Goal: Task Accomplishment & Management: Use online tool/utility

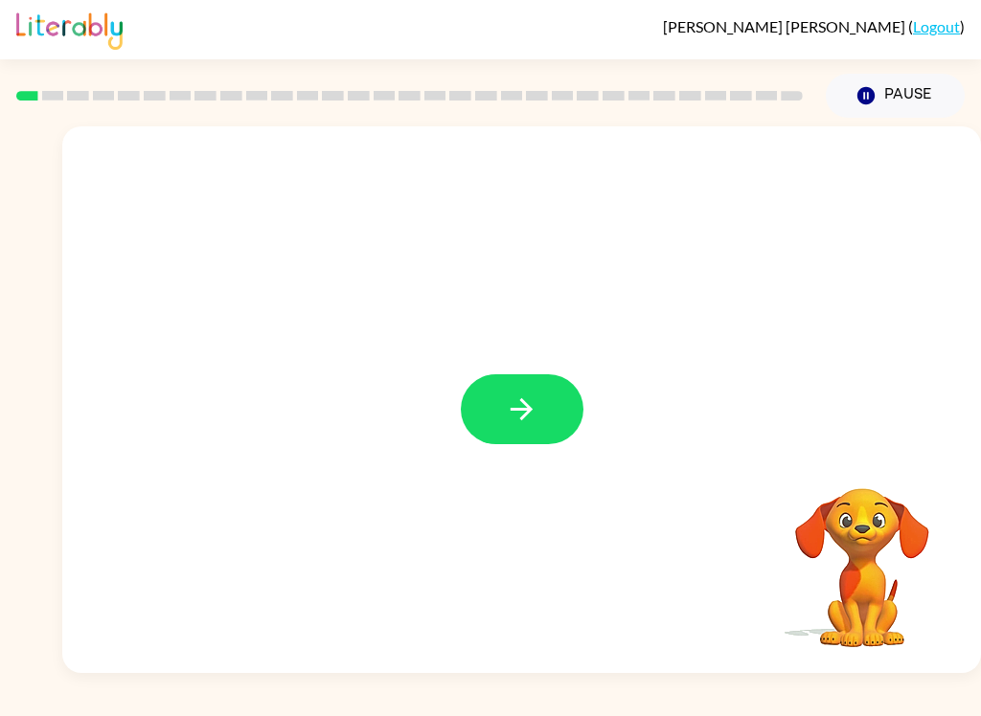
click at [549, 402] on button "button" at bounding box center [522, 409] width 123 height 70
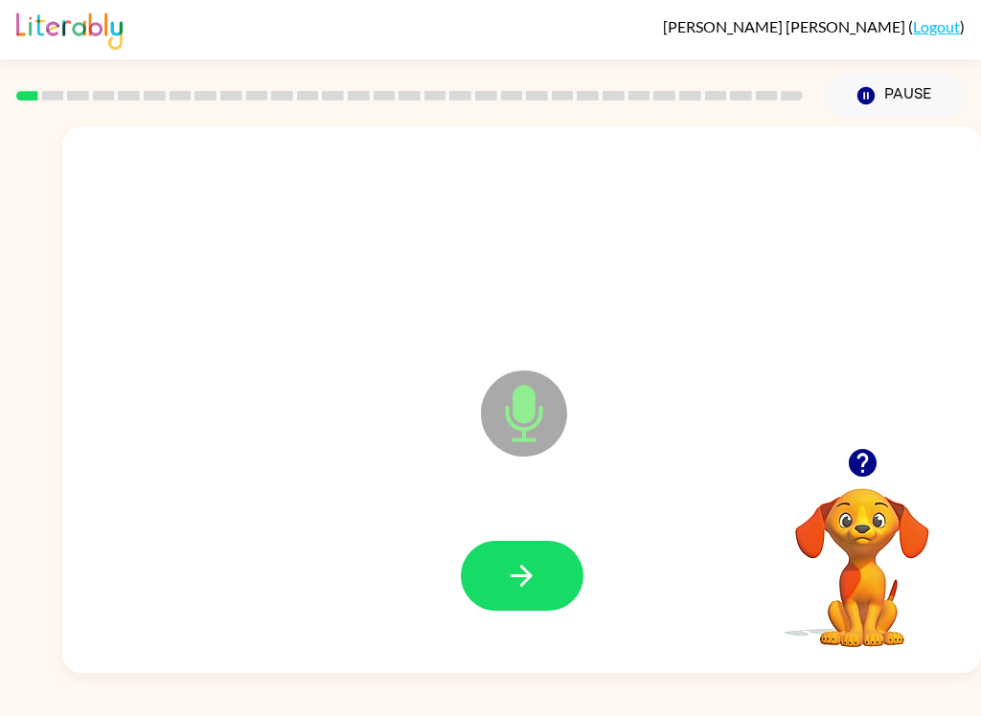
click at [525, 558] on button "button" at bounding box center [522, 576] width 123 height 70
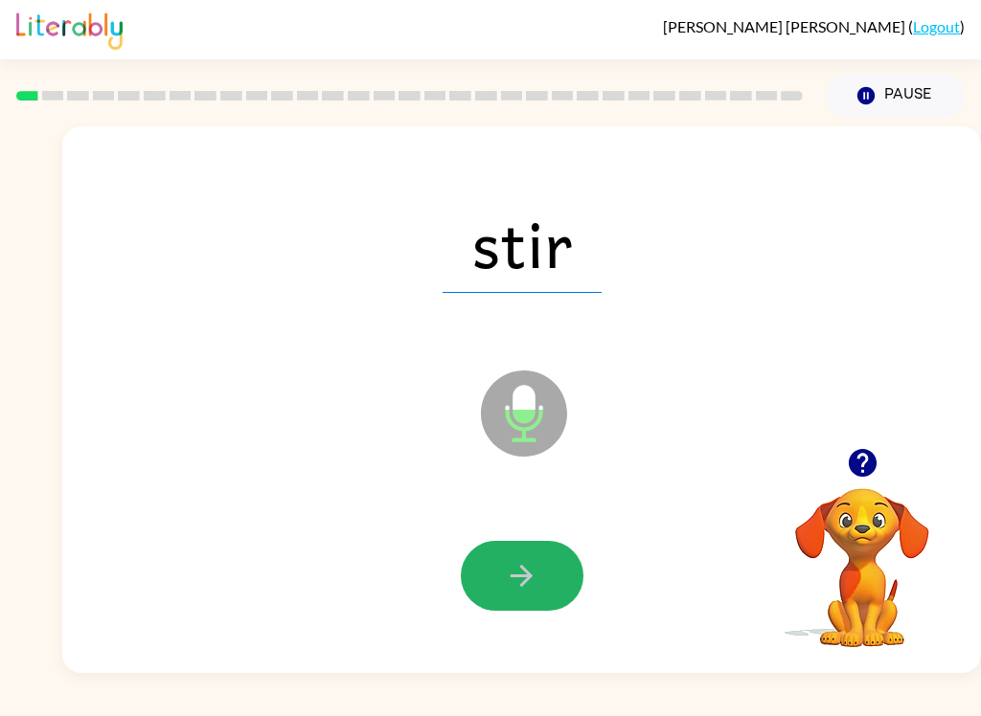
click at [533, 583] on icon "button" at bounding box center [522, 576] width 34 height 34
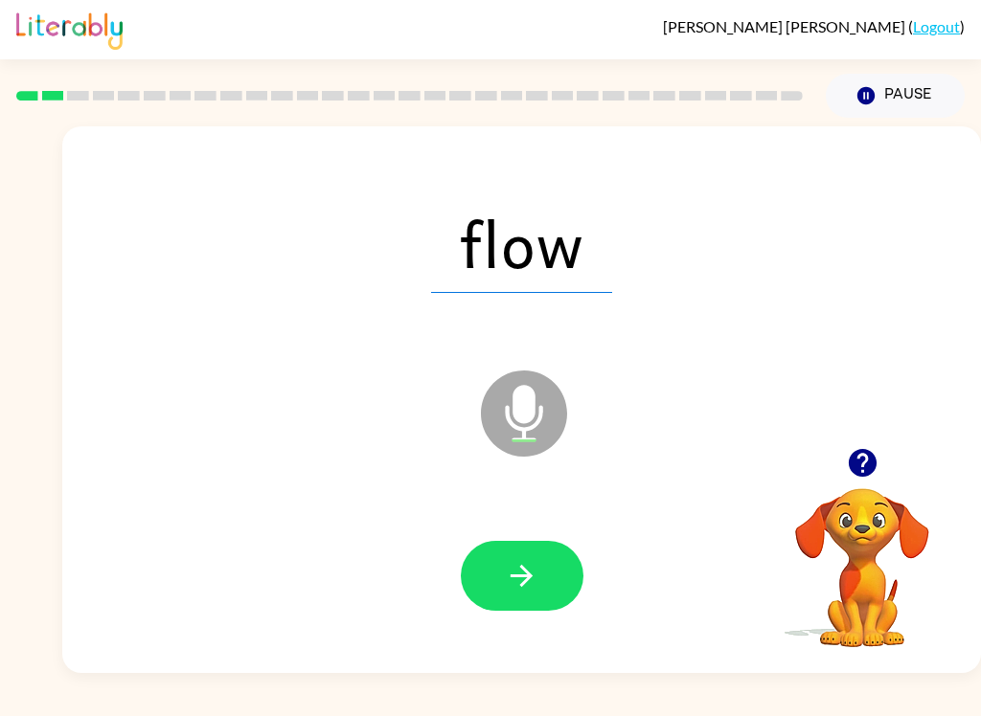
click at [543, 567] on button "button" at bounding box center [522, 576] width 123 height 70
click at [547, 578] on button "button" at bounding box center [522, 576] width 123 height 70
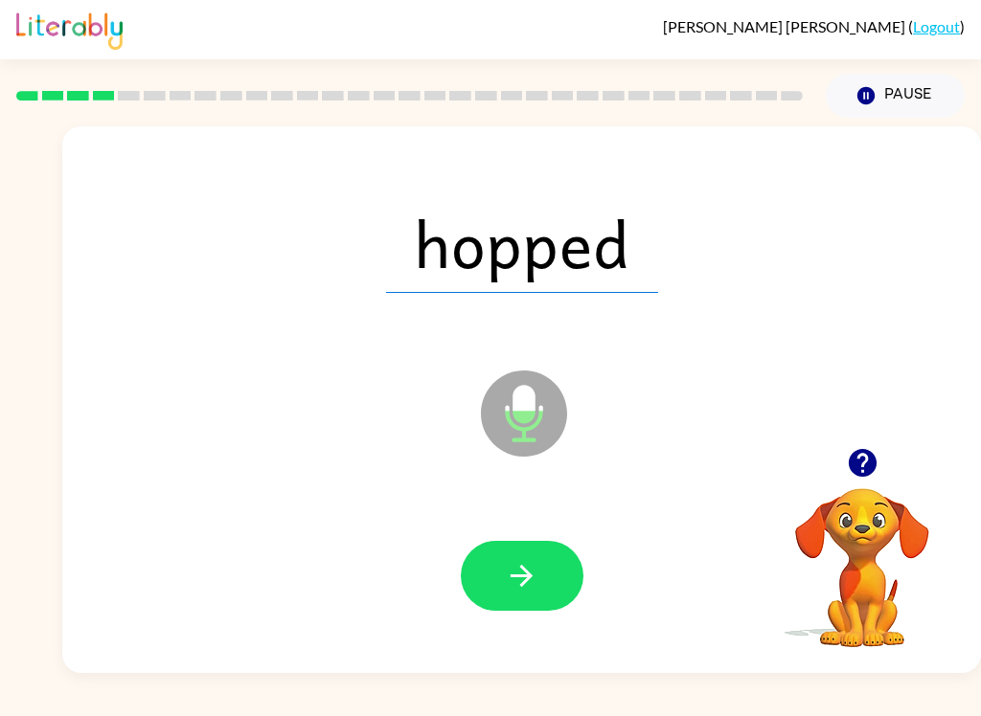
click at [540, 561] on button "button" at bounding box center [522, 576] width 123 height 70
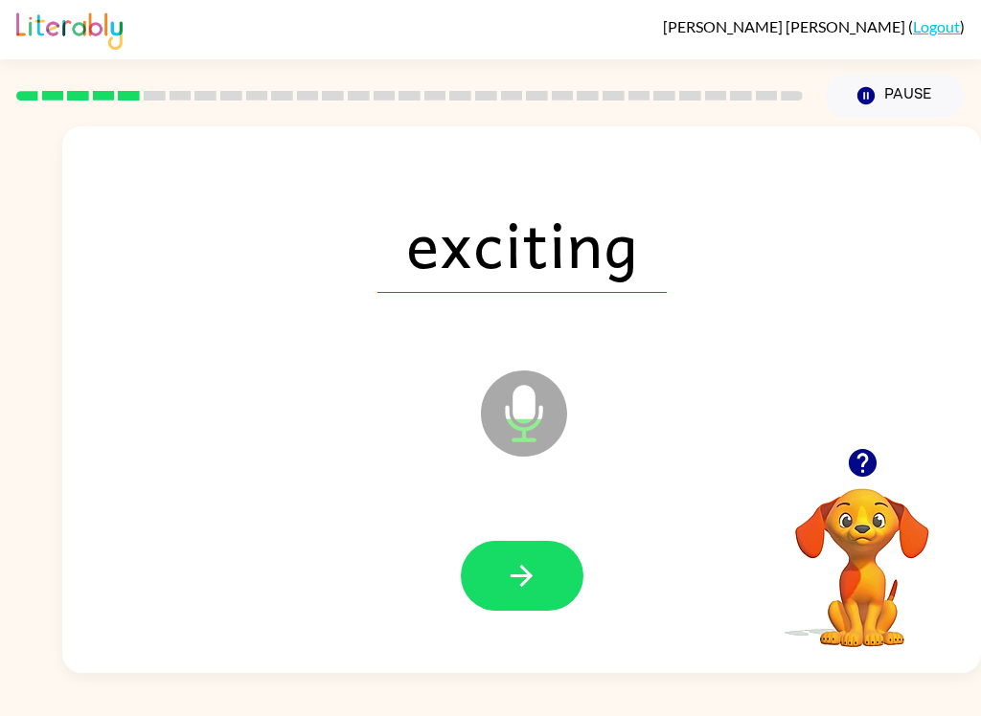
click at [524, 610] on button "button" at bounding box center [522, 576] width 123 height 70
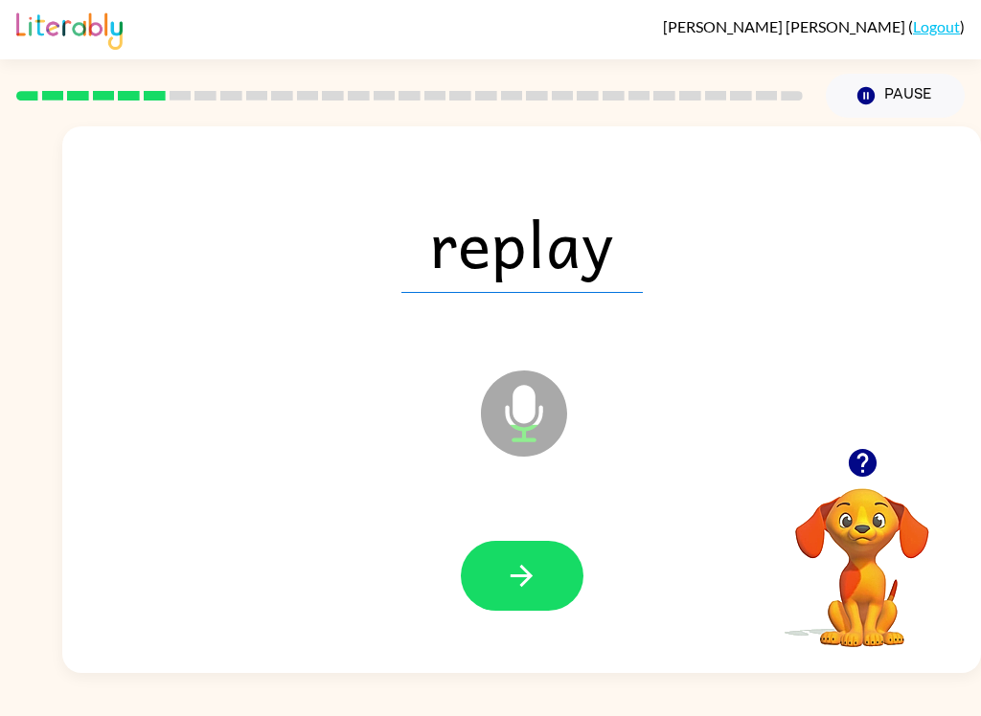
click at [542, 566] on button "button" at bounding box center [522, 576] width 123 height 70
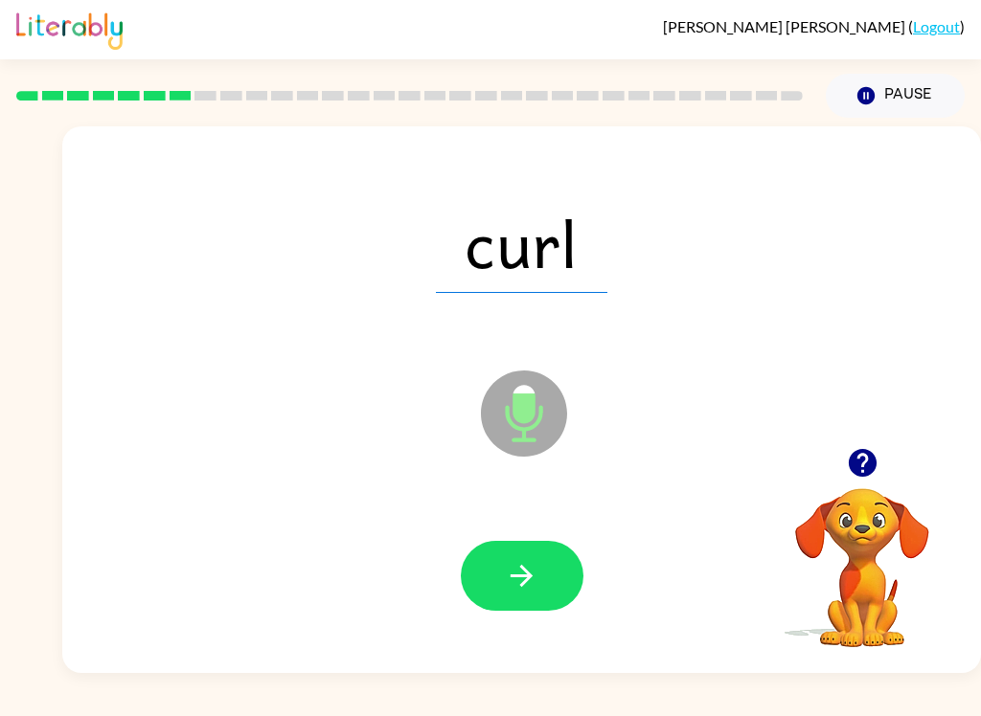
click at [538, 560] on button "button" at bounding box center [522, 576] width 123 height 70
click at [524, 549] on button "button" at bounding box center [522, 576] width 123 height 70
click at [527, 591] on icon "button" at bounding box center [522, 576] width 34 height 34
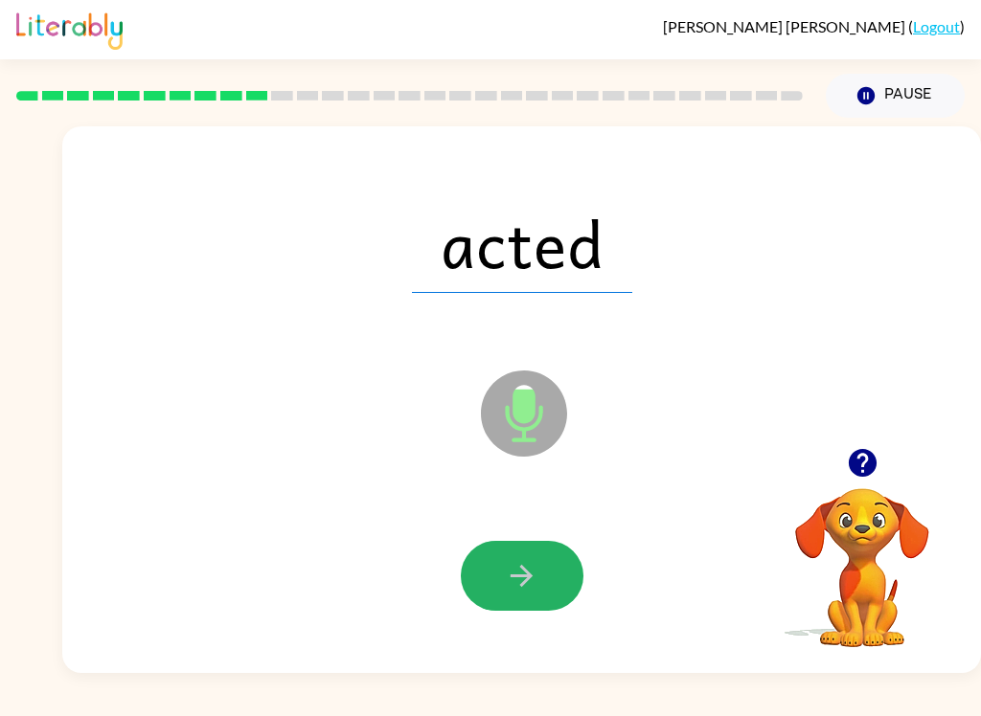
click at [531, 558] on button "button" at bounding box center [522, 576] width 123 height 70
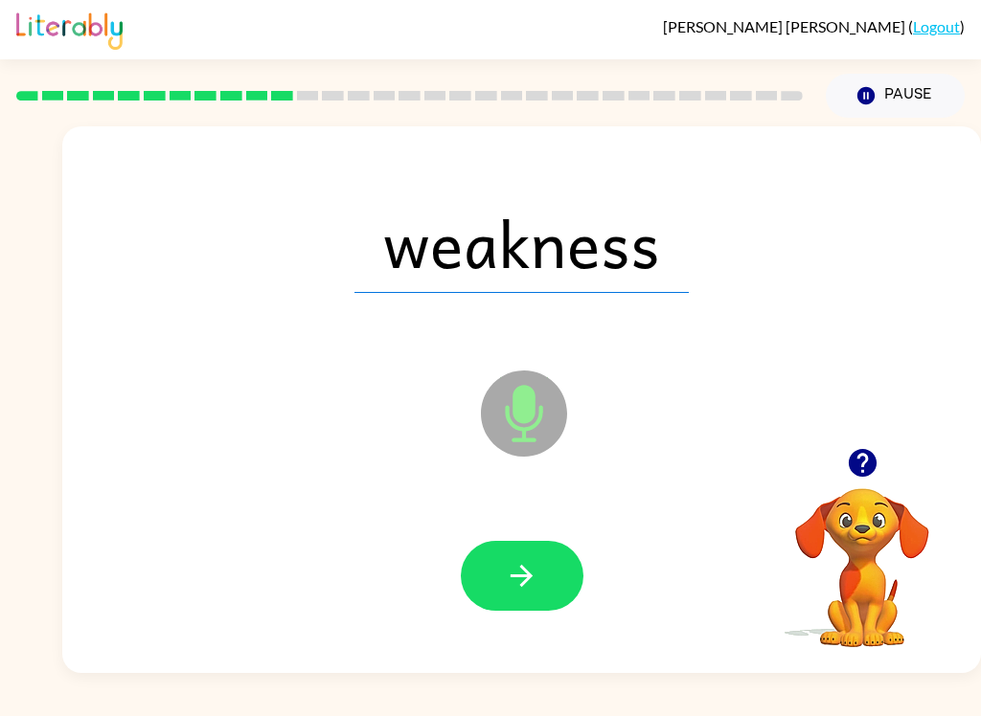
click at [517, 572] on icon "button" at bounding box center [522, 576] width 34 height 34
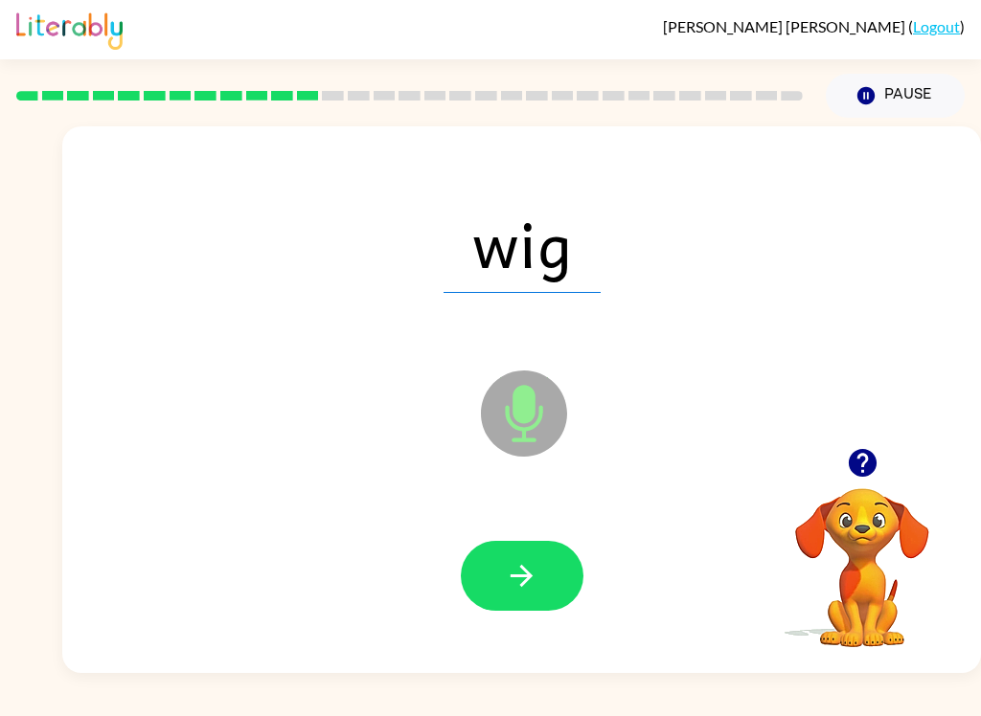
click at [557, 604] on button "button" at bounding box center [522, 576] width 123 height 70
click at [532, 596] on button "button" at bounding box center [522, 576] width 123 height 70
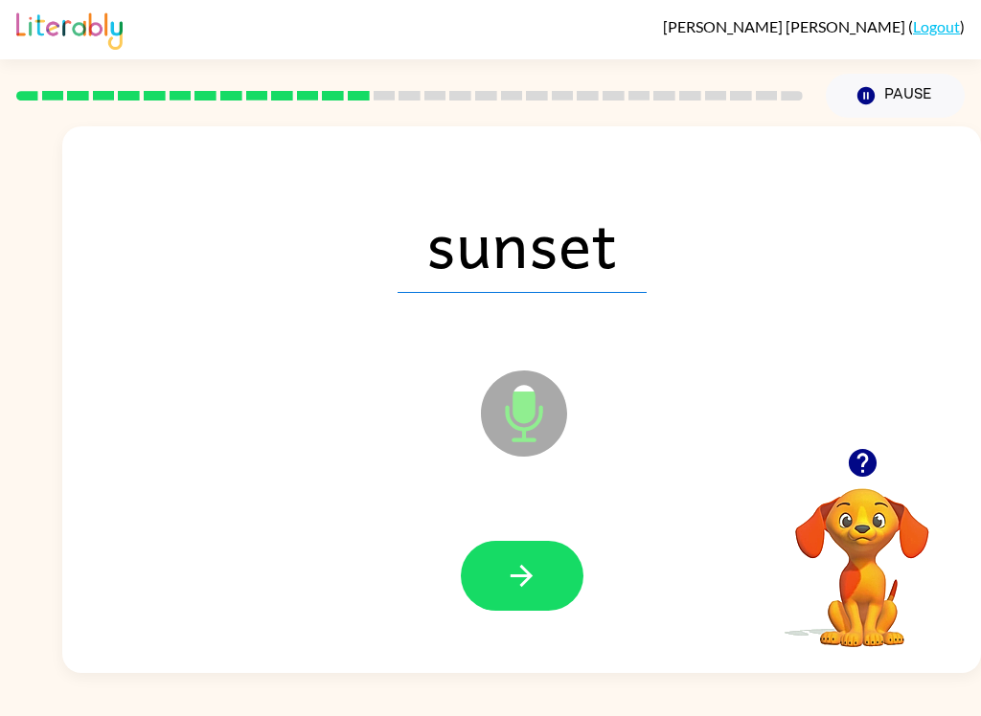
click at [531, 572] on icon "button" at bounding box center [522, 576] width 34 height 34
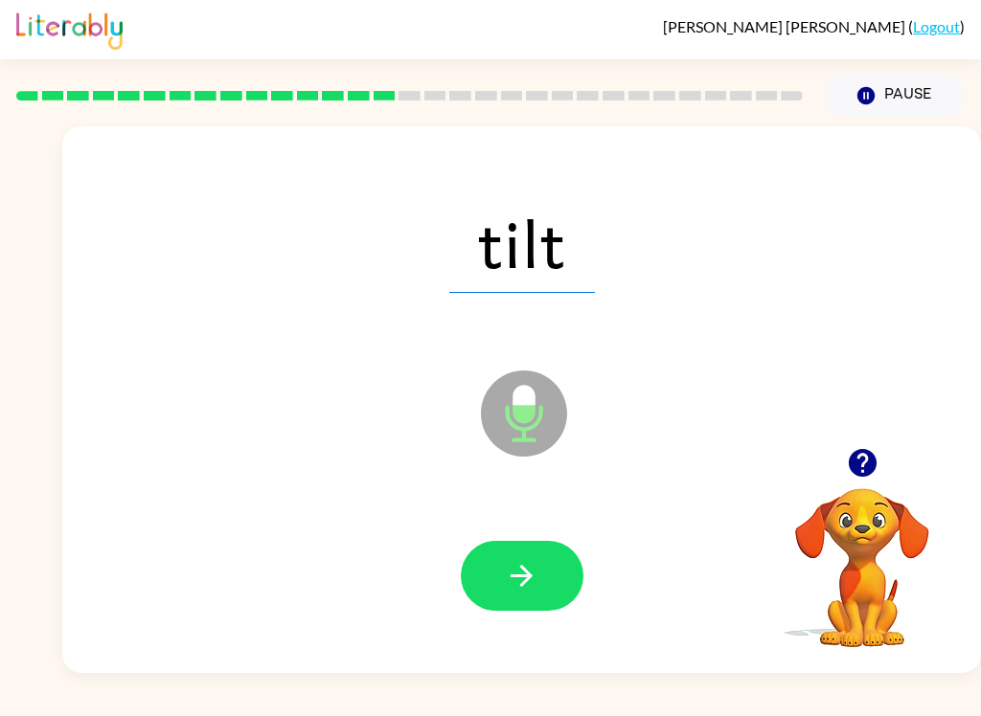
click at [542, 549] on button "button" at bounding box center [522, 576] width 123 height 70
click at [543, 594] on button "button" at bounding box center [522, 576] width 123 height 70
click at [524, 586] on icon "button" at bounding box center [522, 576] width 34 height 34
click at [541, 565] on button "button" at bounding box center [522, 576] width 123 height 70
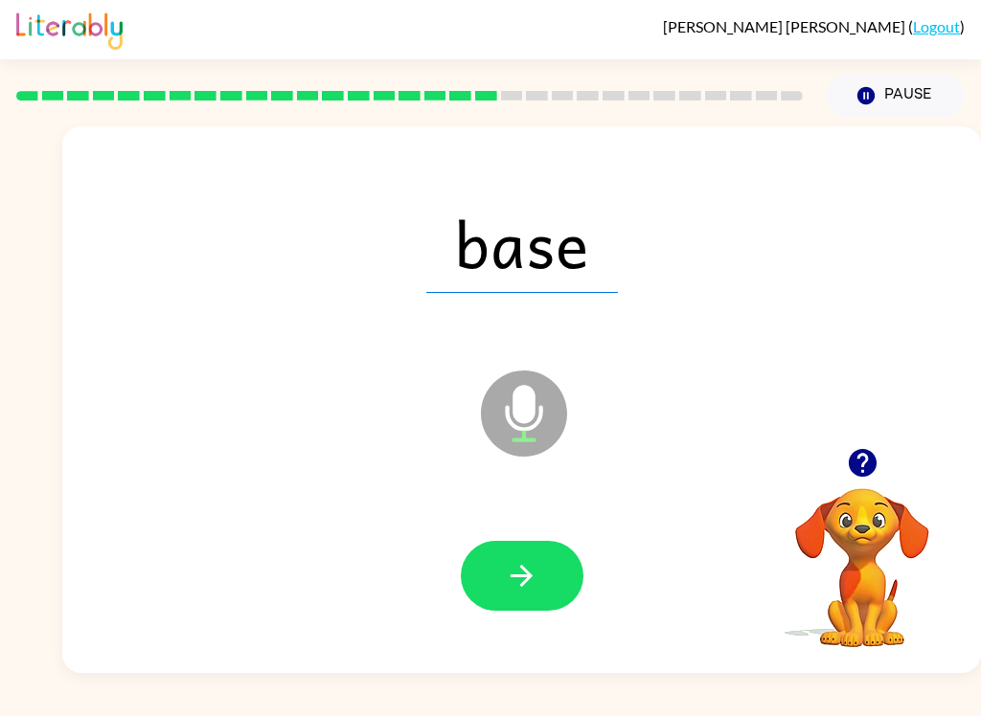
click at [527, 588] on icon "button" at bounding box center [522, 576] width 34 height 34
click at [562, 583] on button "button" at bounding box center [522, 576] width 123 height 70
click at [533, 558] on button "button" at bounding box center [522, 576] width 123 height 70
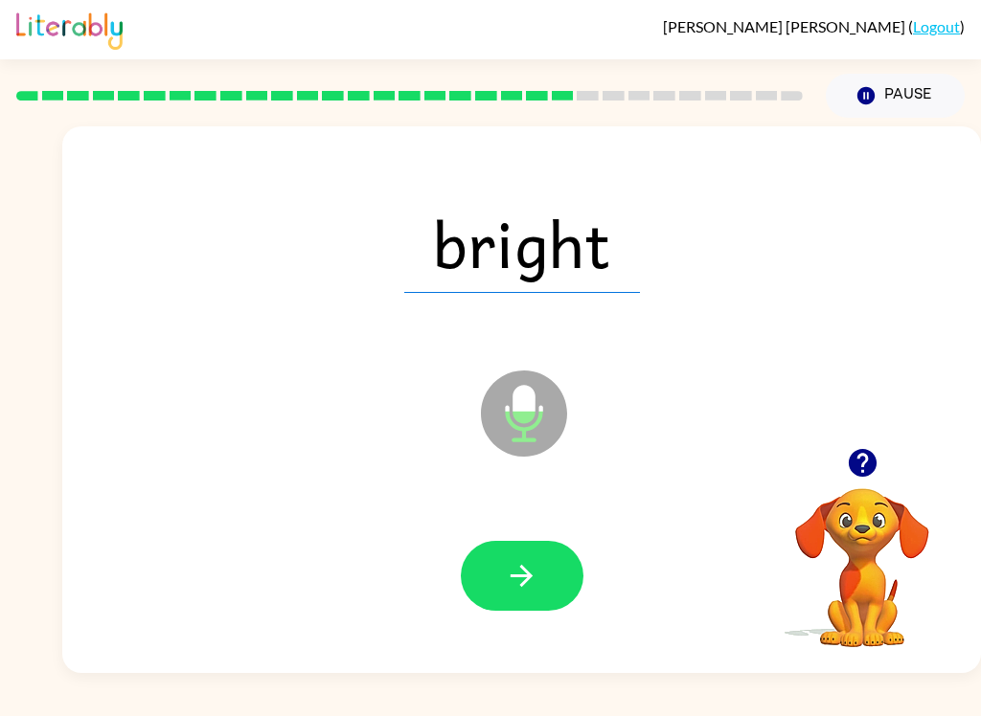
click at [525, 572] on icon "button" at bounding box center [521, 576] width 22 height 22
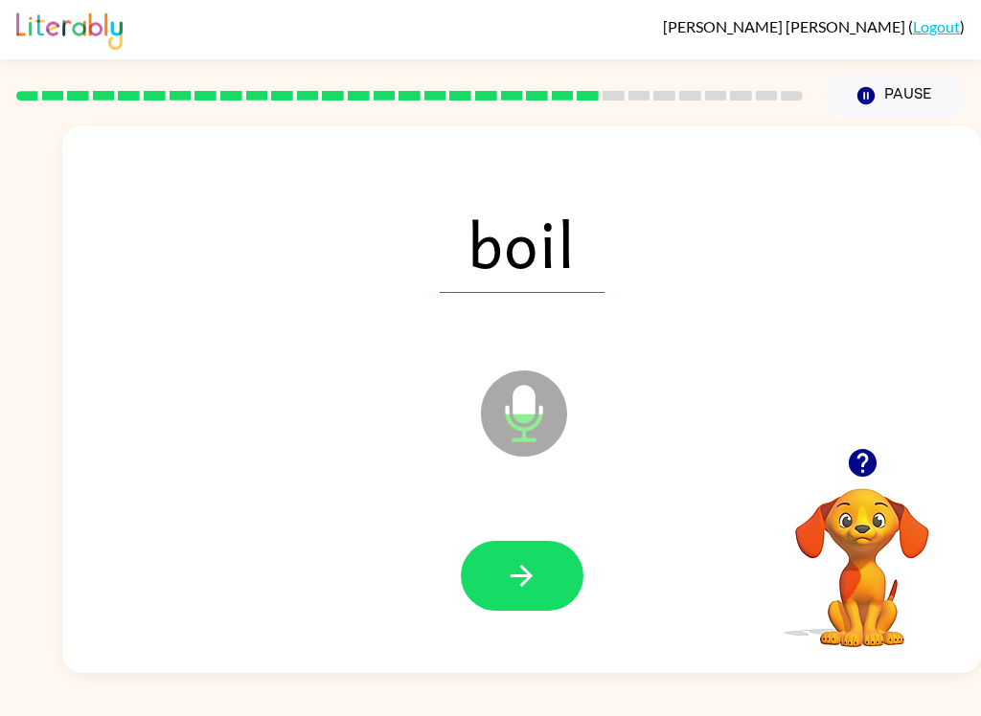
click at [524, 602] on button "button" at bounding box center [522, 576] width 123 height 70
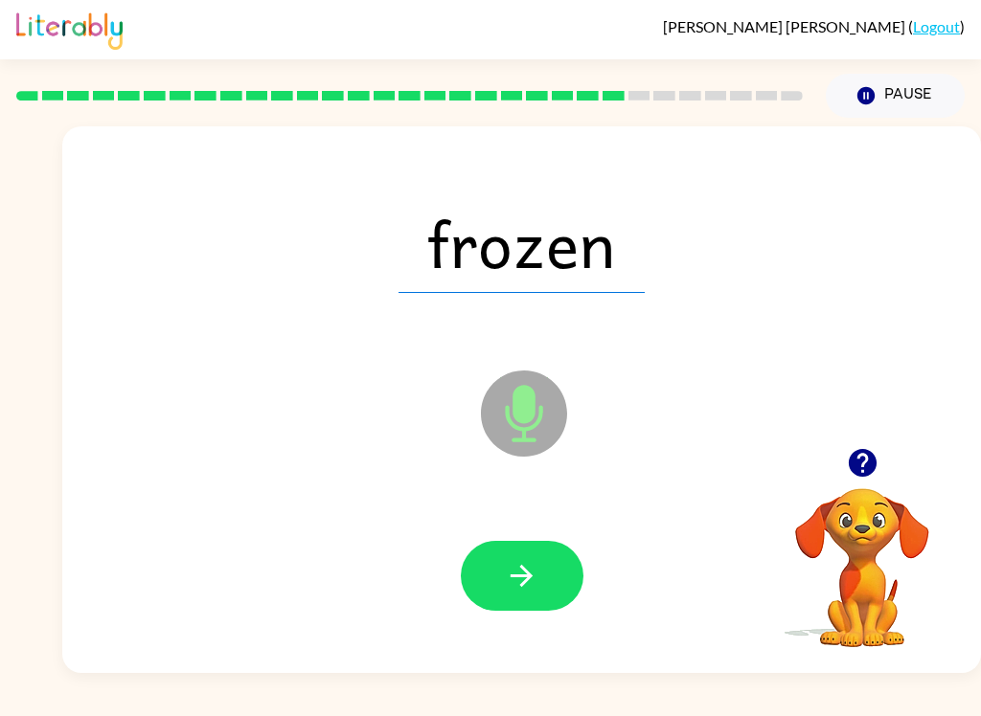
click at [538, 560] on button "button" at bounding box center [522, 576] width 123 height 70
click at [541, 579] on button "button" at bounding box center [522, 576] width 123 height 70
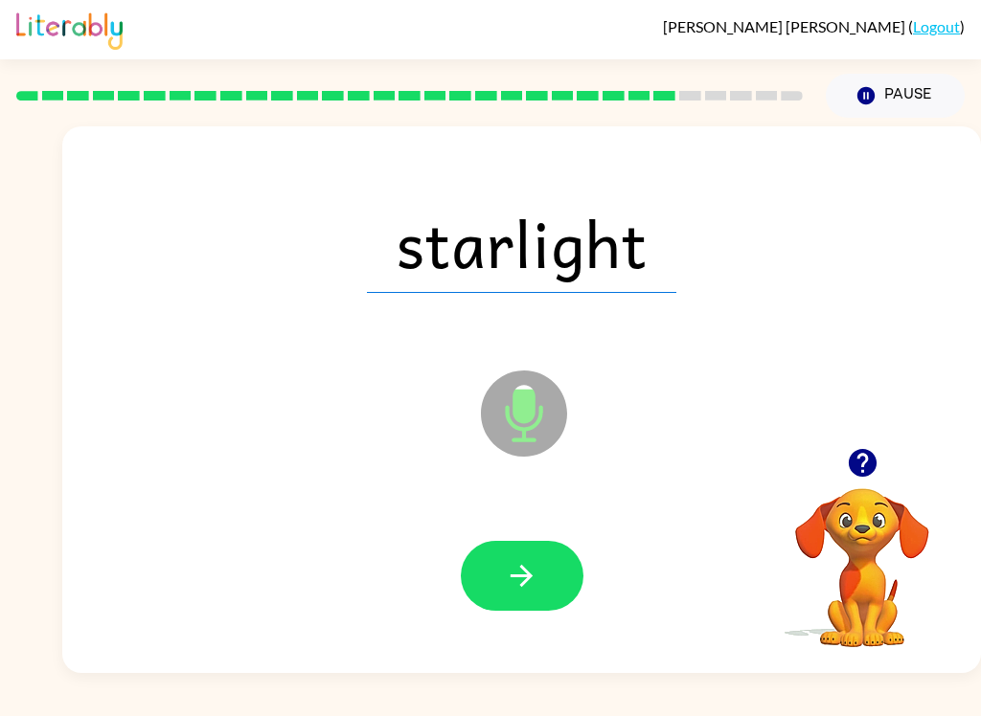
click at [557, 572] on button "button" at bounding box center [522, 576] width 123 height 70
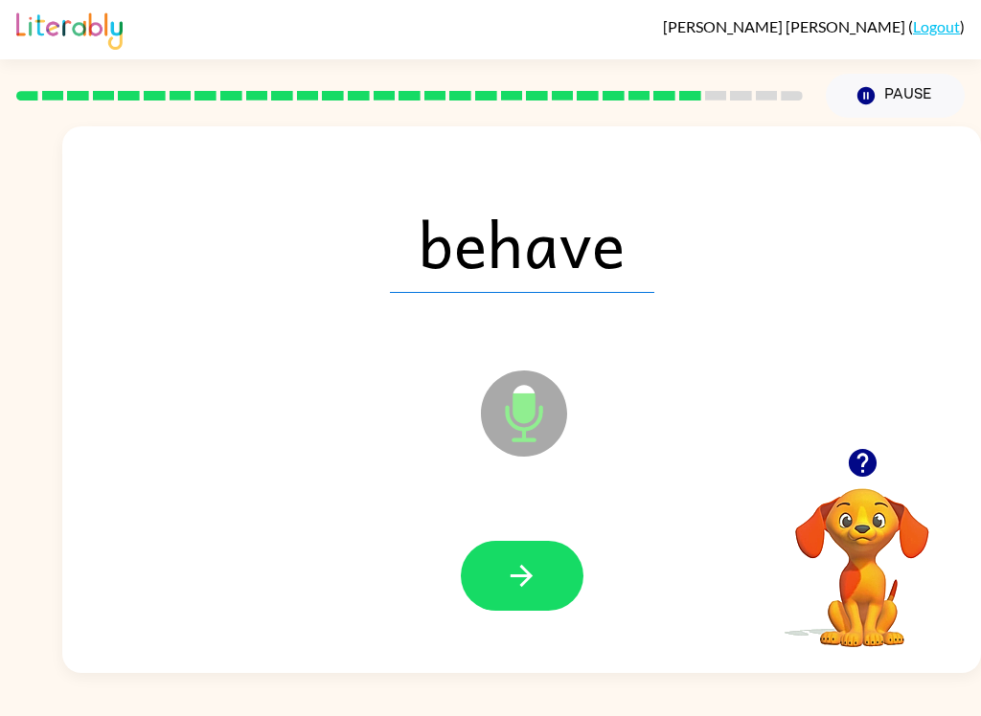
click at [536, 606] on button "button" at bounding box center [522, 576] width 123 height 70
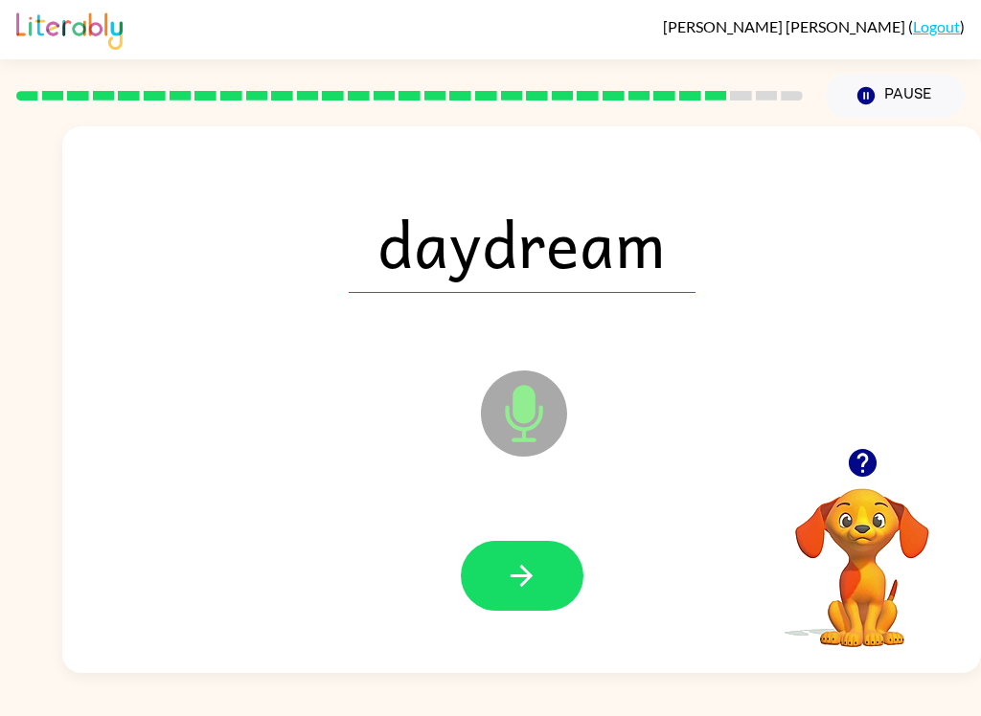
click at [531, 556] on button "button" at bounding box center [522, 576] width 123 height 70
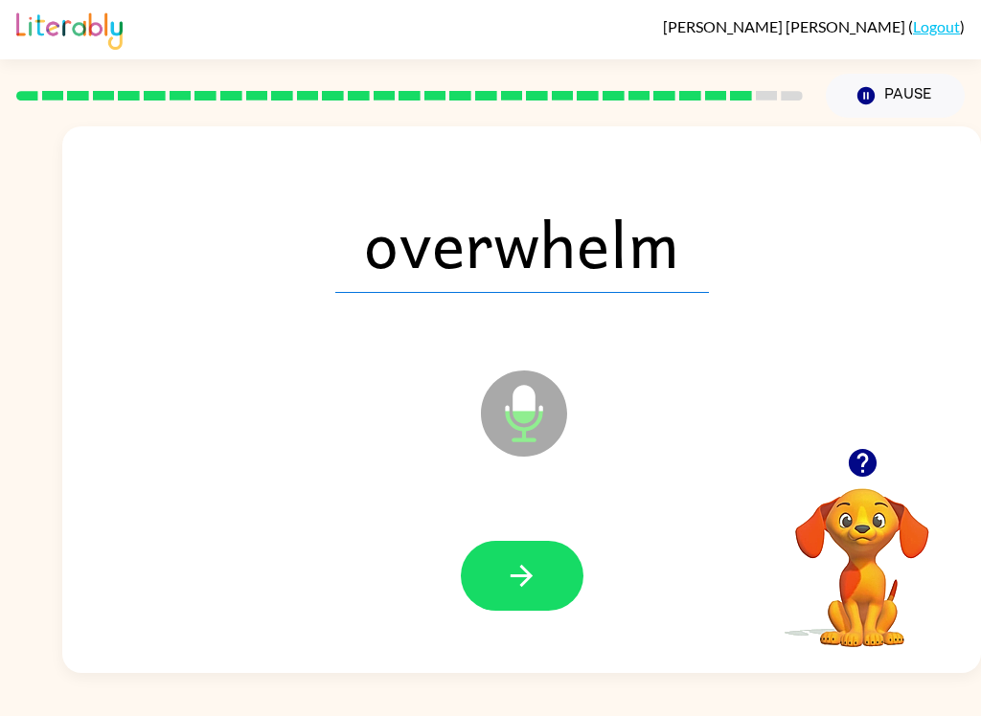
click at [513, 591] on icon "button" at bounding box center [522, 576] width 34 height 34
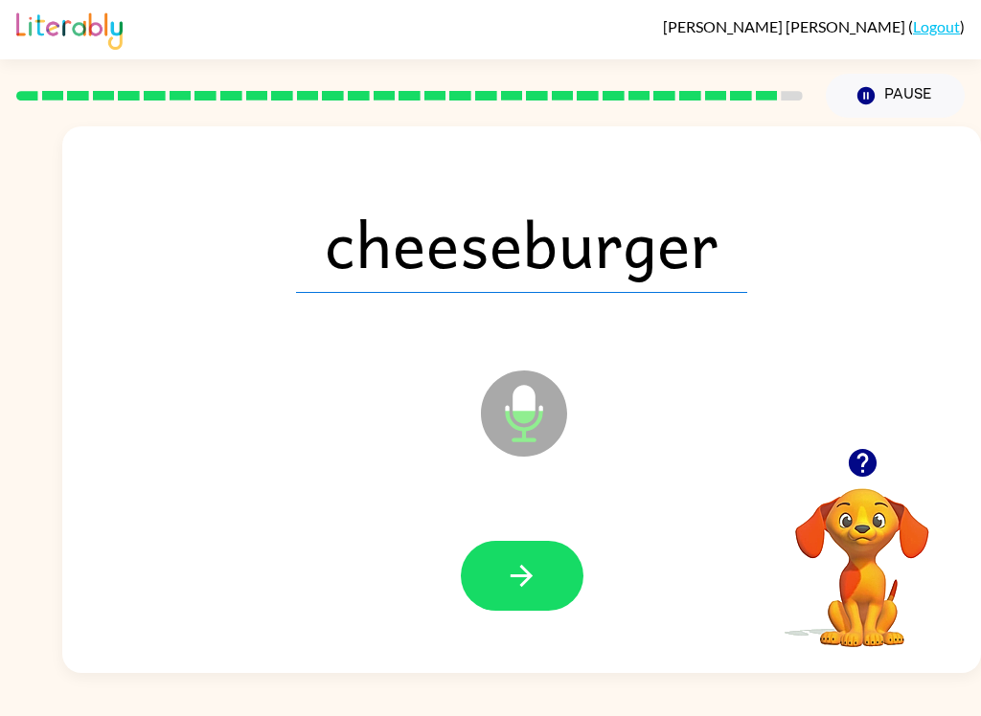
click at [519, 593] on icon "button" at bounding box center [522, 576] width 34 height 34
